Goal: Information Seeking & Learning: Learn about a topic

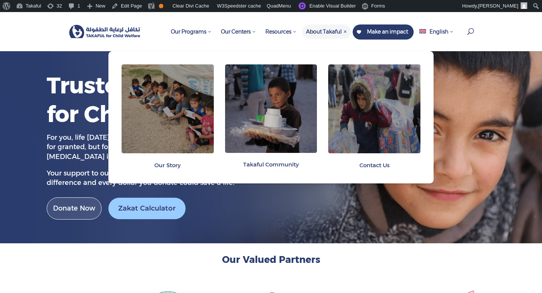
click at [173, 168] on span "Our Story" at bounding box center [168, 165] width 92 height 20
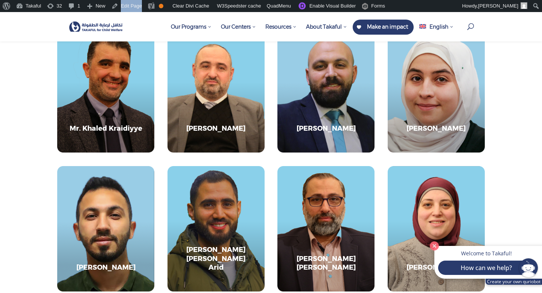
scroll to position [1234, 0]
